Goal: Find specific page/section: Find specific page/section

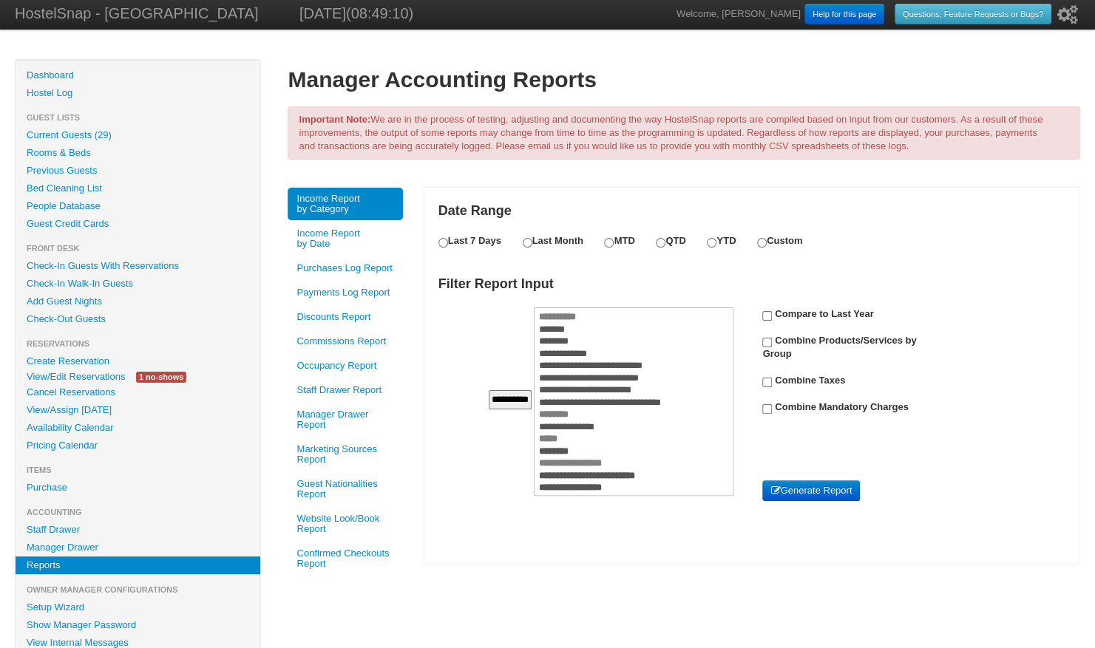
click at [73, 136] on link "Current Guests (29)" at bounding box center [138, 135] width 245 height 18
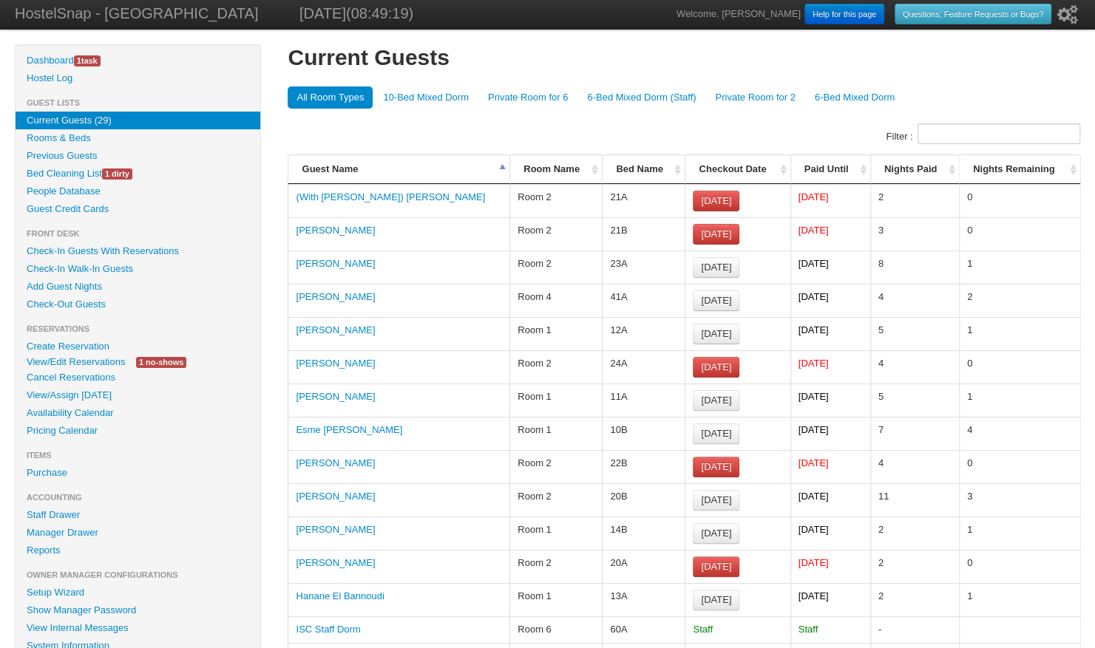
click at [508, 164] on th "Guest Name" at bounding box center [399, 169] width 222 height 29
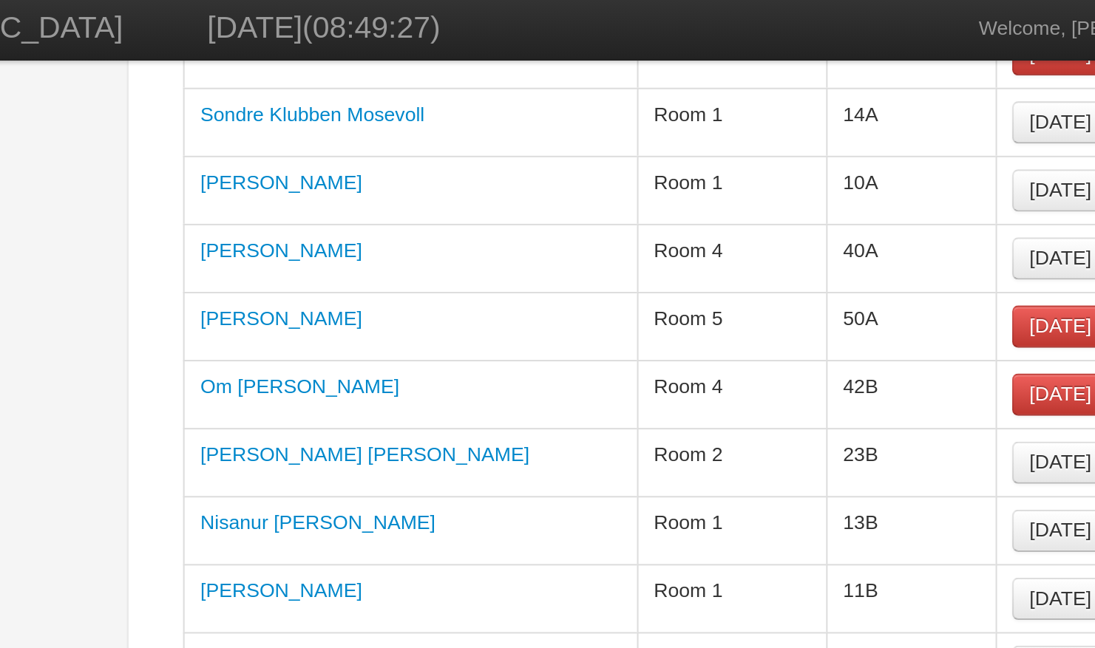
scroll to position [174, 0]
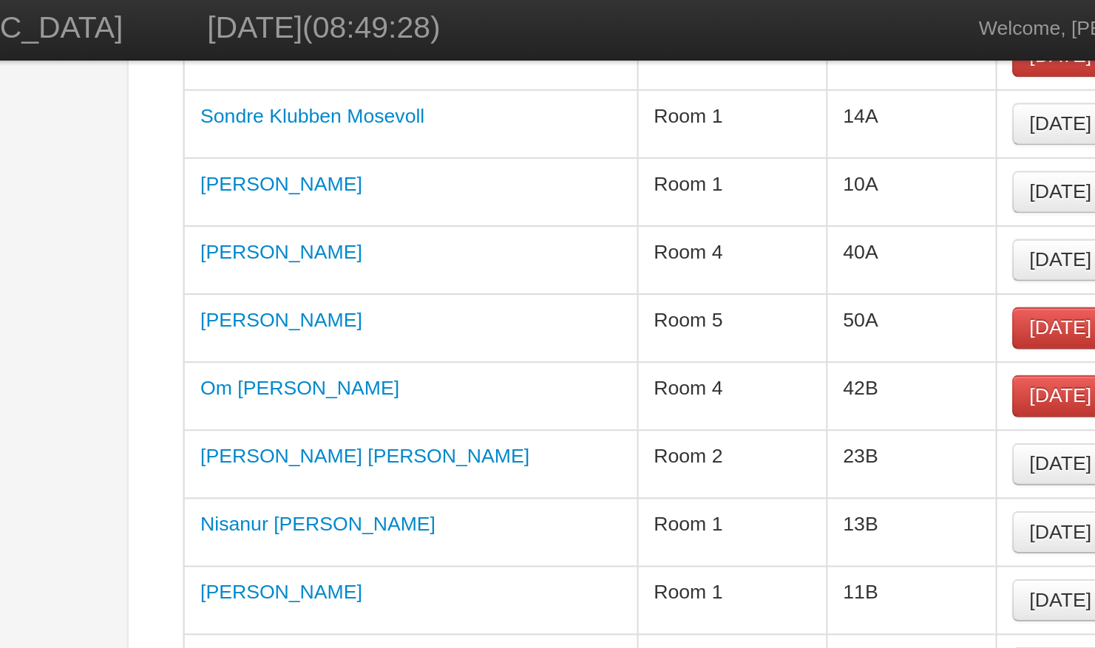
click at [333, 121] on link "Robin Mittas" at bounding box center [335, 123] width 79 height 11
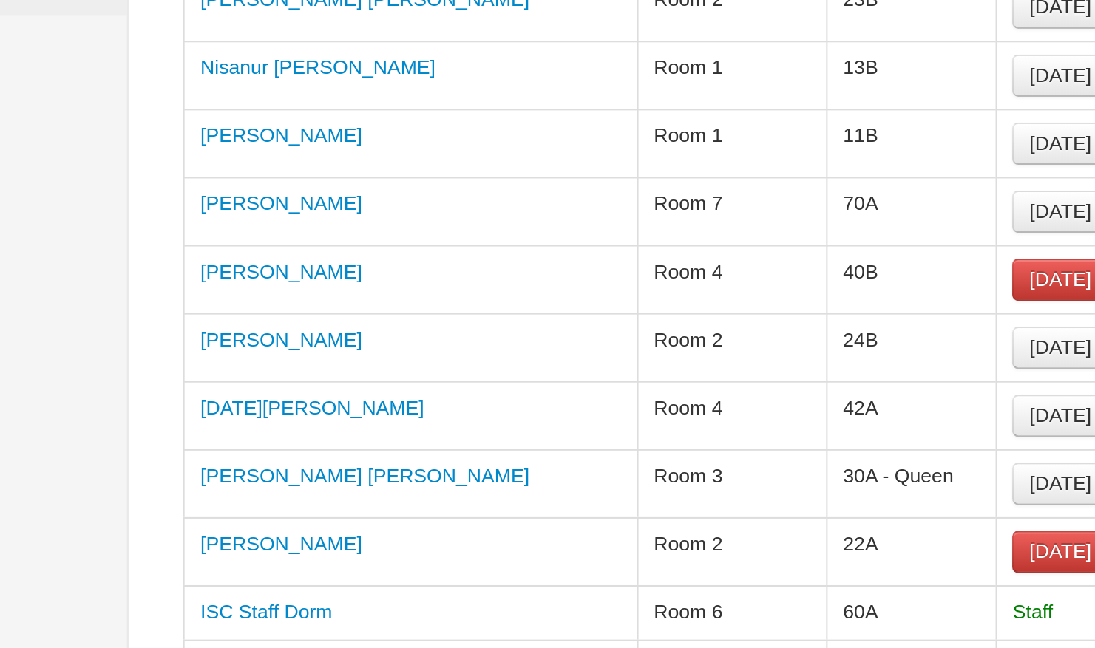
scroll to position [82, 0]
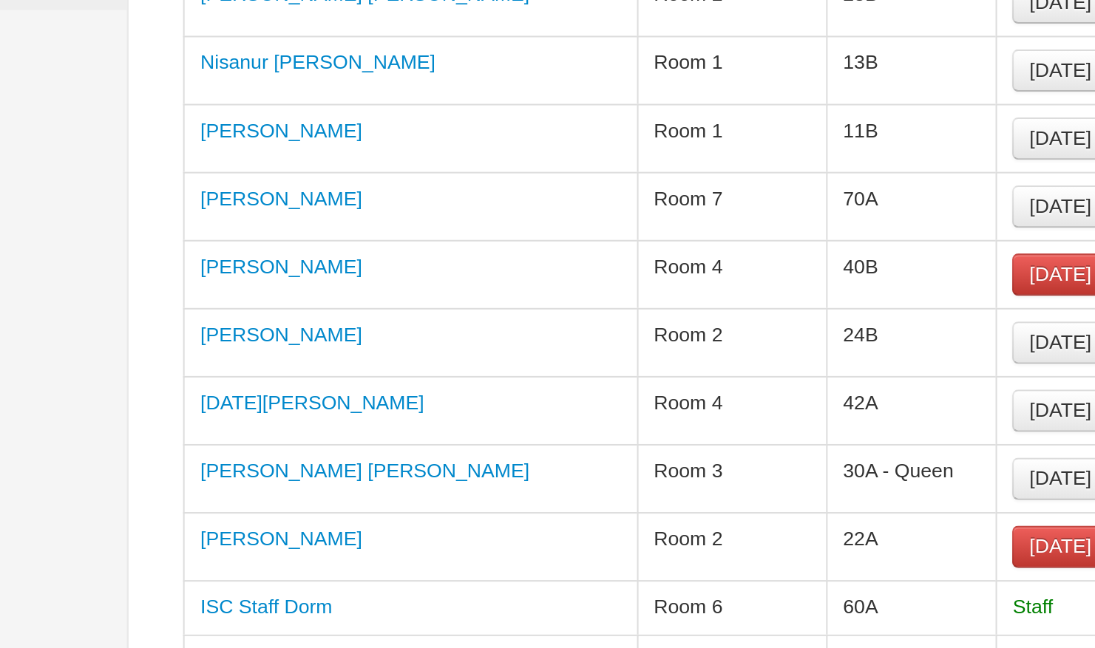
click at [329, 509] on link "Lucia Ramanerova" at bounding box center [350, 514] width 109 height 11
